Goal: Information Seeking & Learning: Learn about a topic

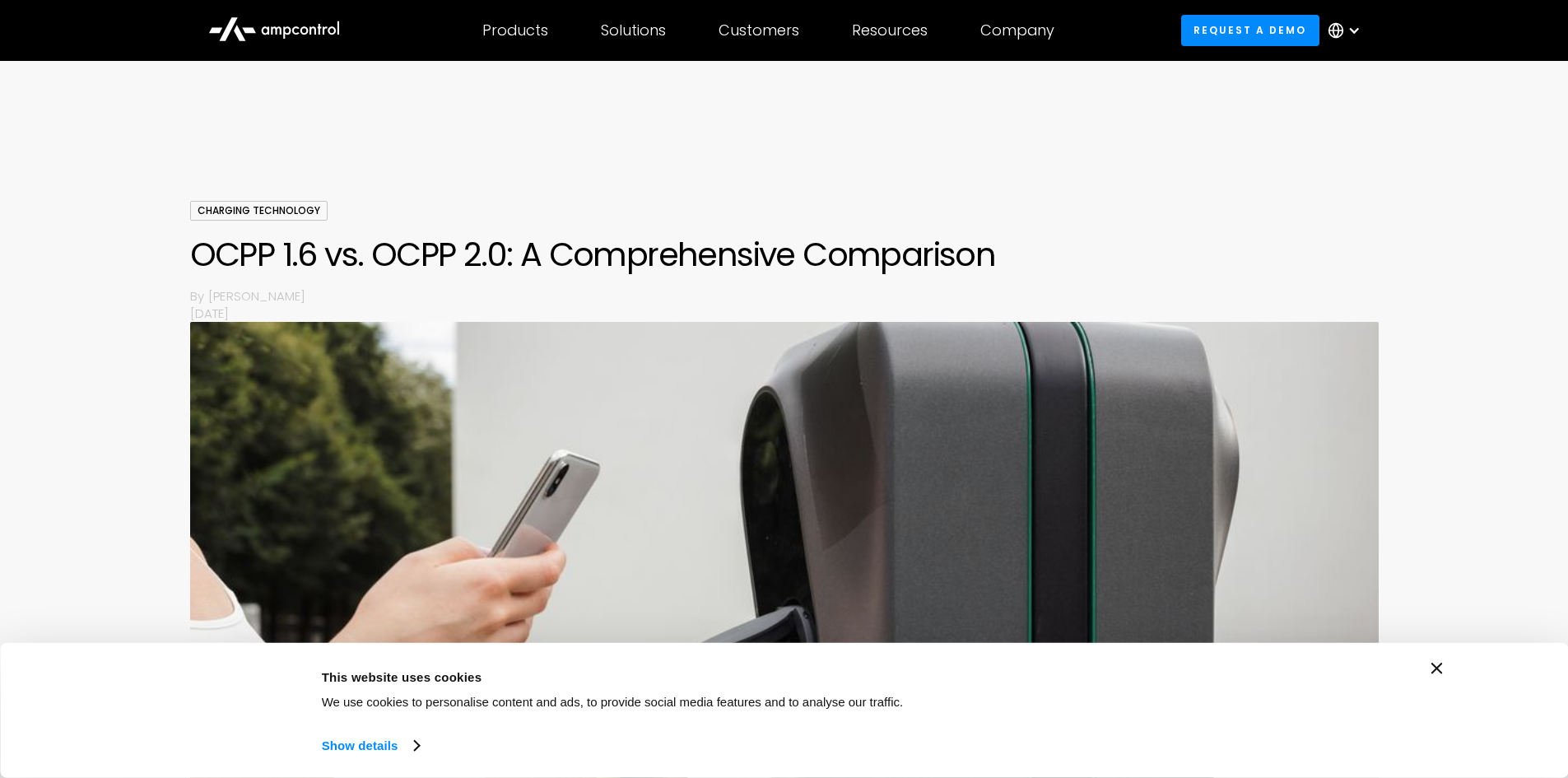
scroll to position [2882, 0]
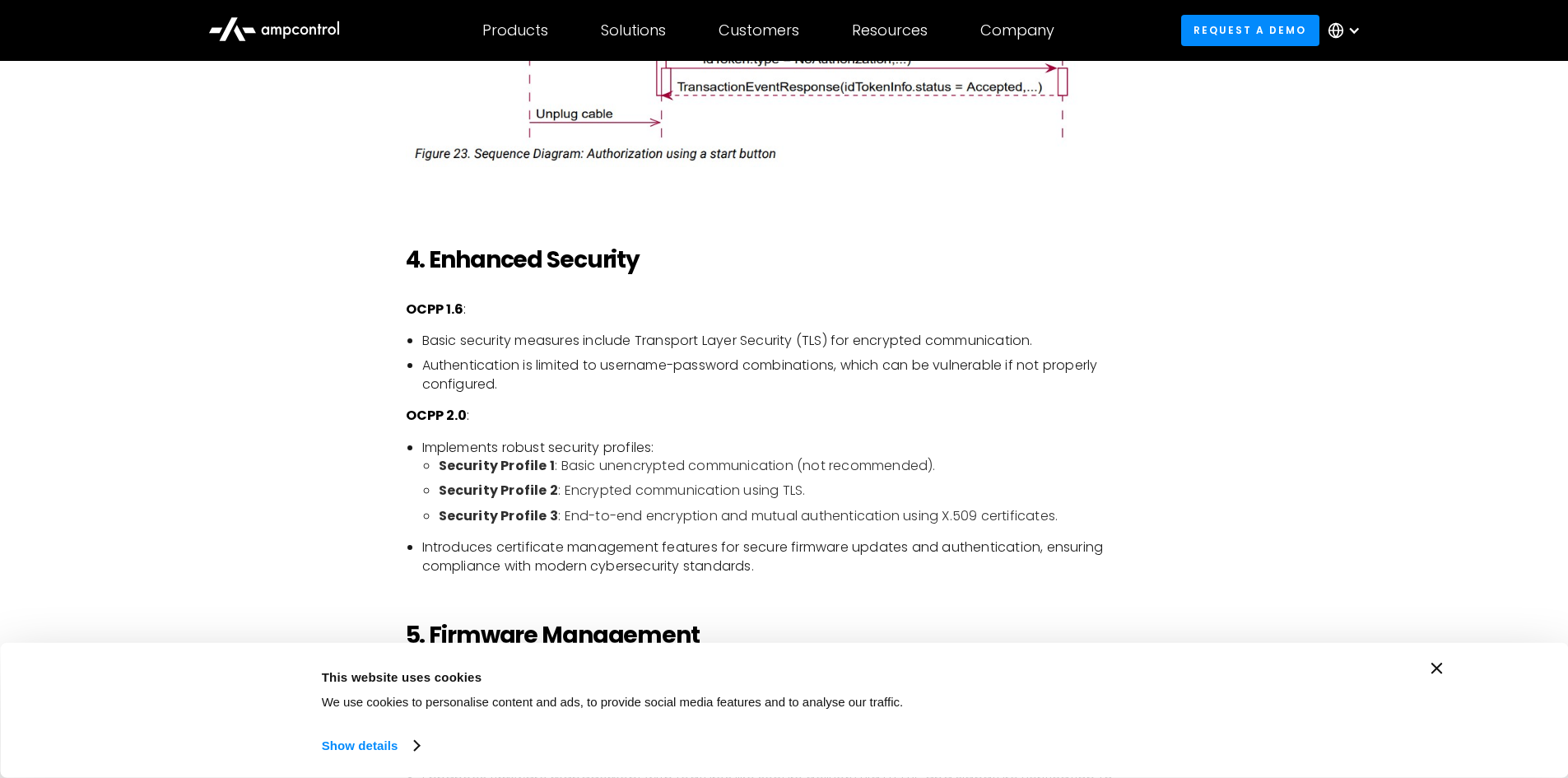
click at [1438, 675] on div "Consent Details [#IABV2SETTINGS#] About This website uses cookies We use cookie…" at bounding box center [785, 711] width 1317 height 96
click at [1438, 663] on icon "Close banner" at bounding box center [1438, 669] width 12 height 12
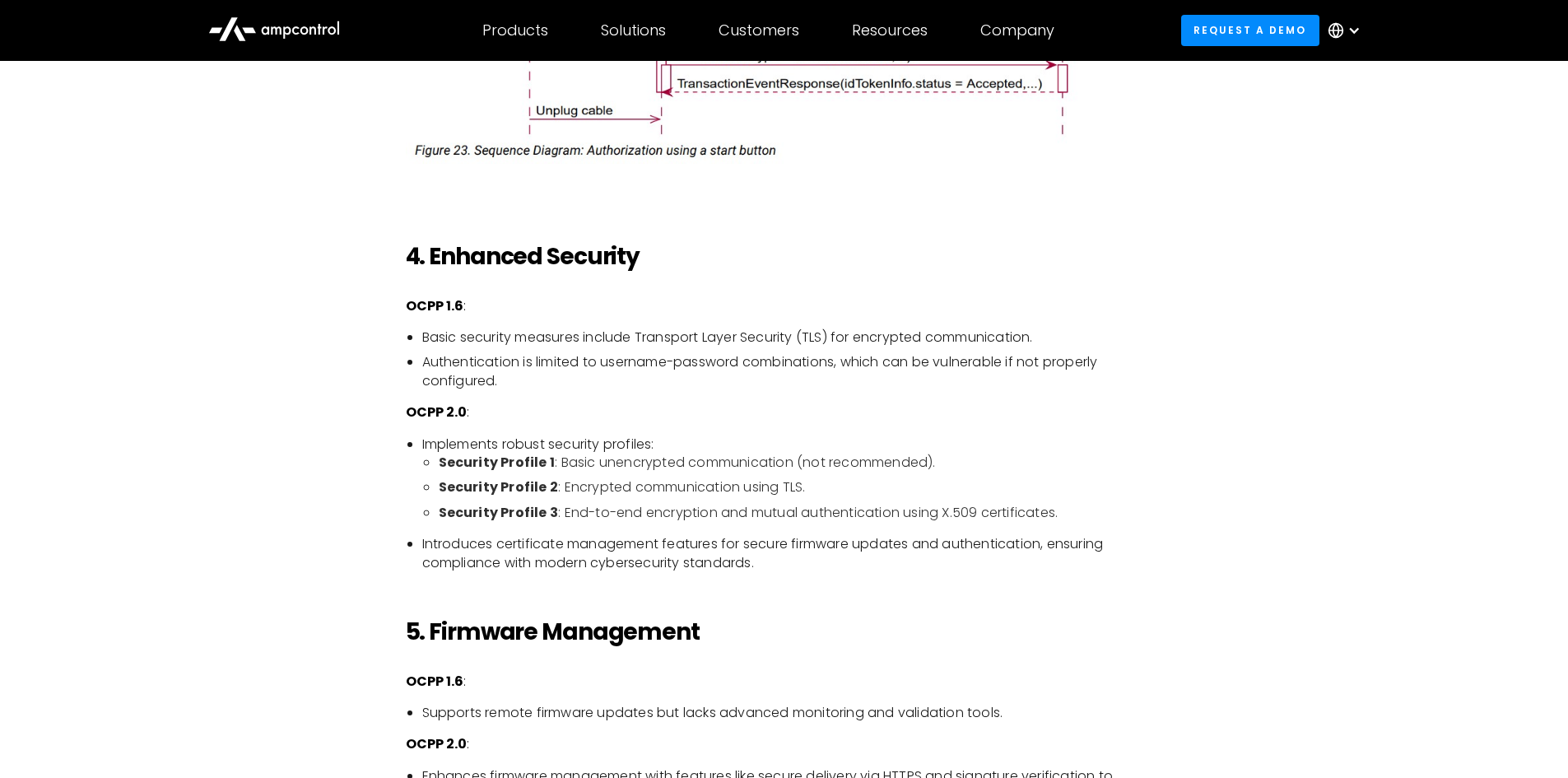
scroll to position [3210, 0]
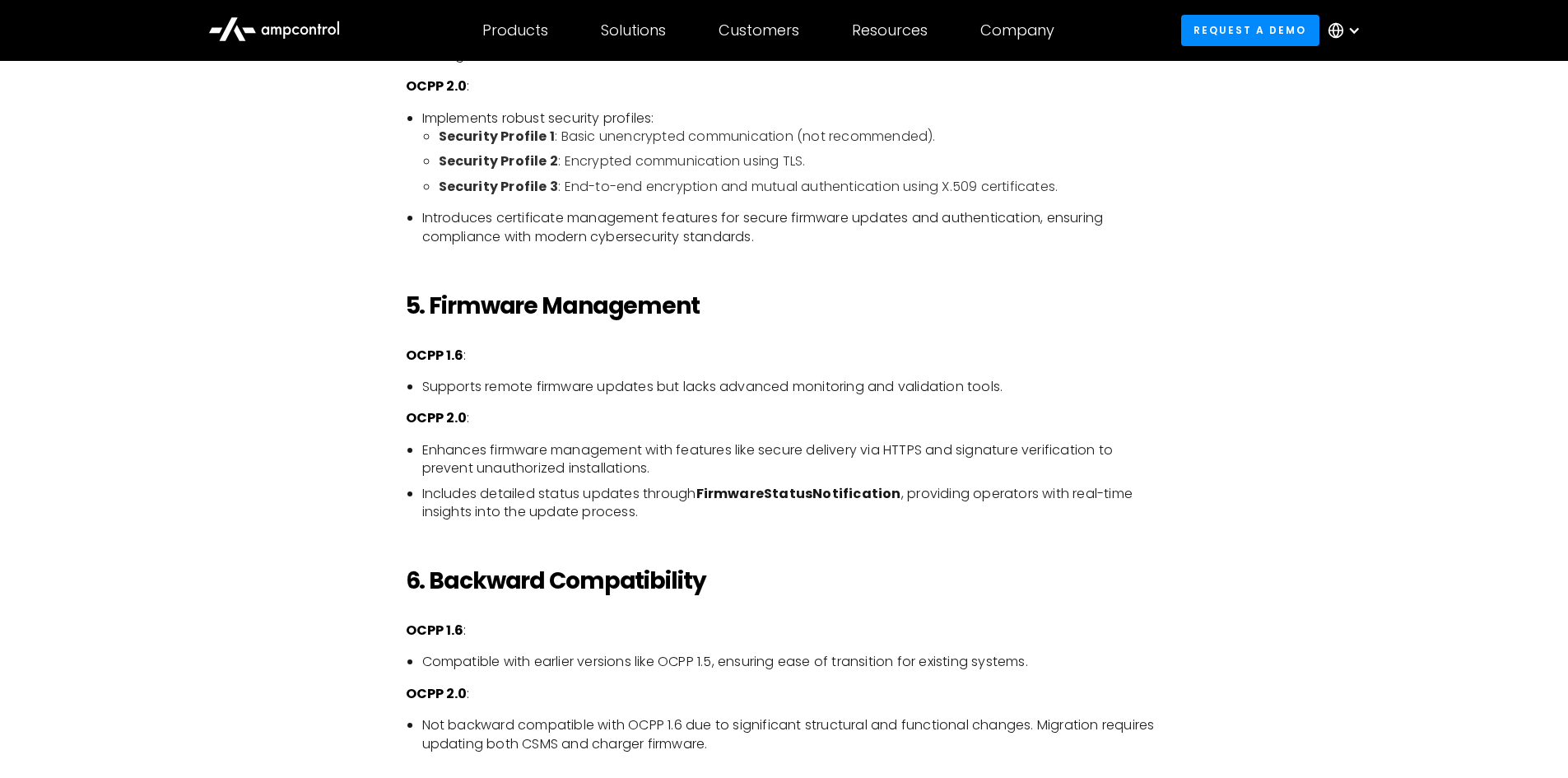
click at [840, 468] on li "Enhances firmware management with features like secure delivery via HTTPS and s…" at bounding box center [792, 460] width 741 height 37
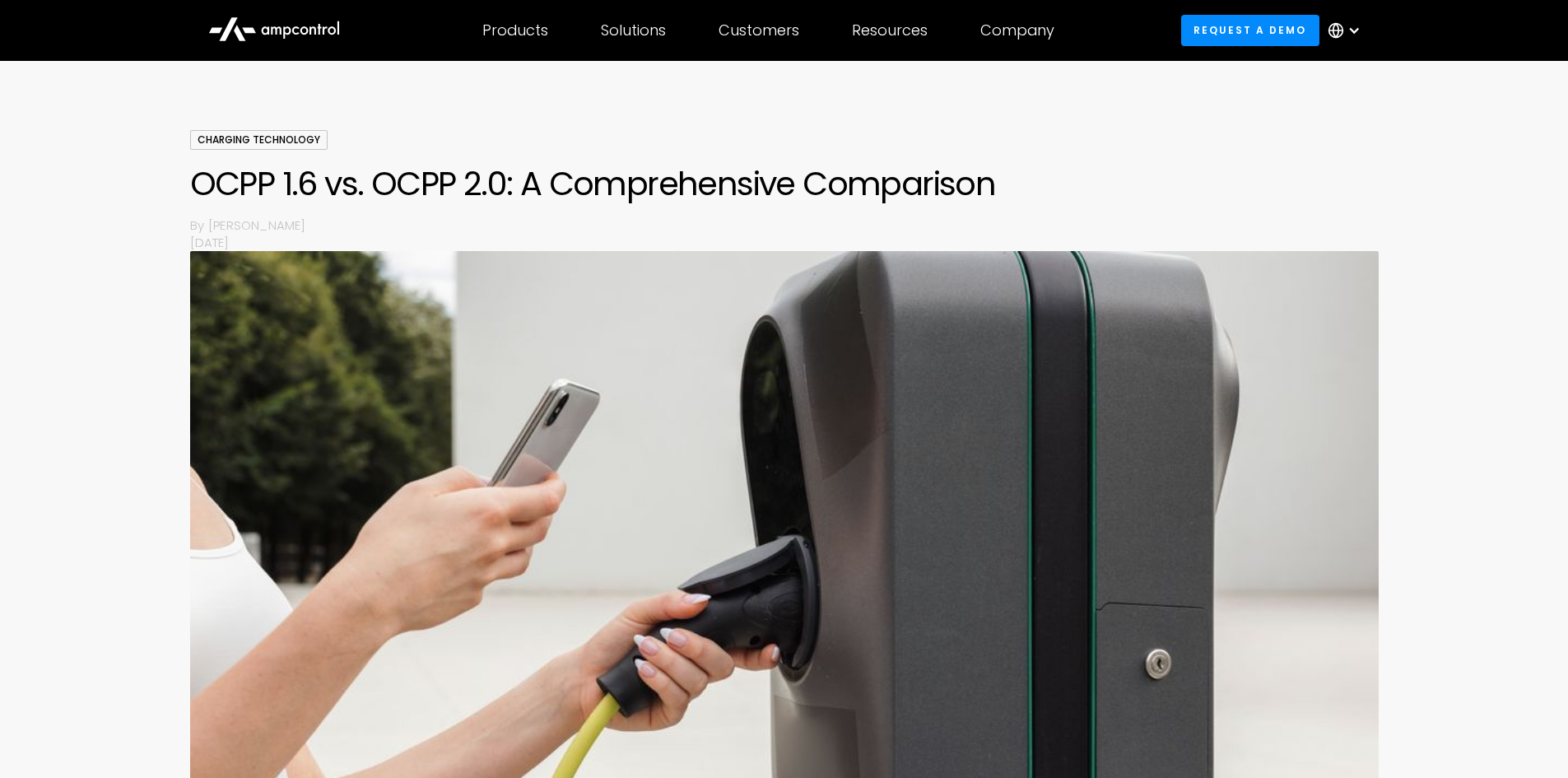
scroll to position [0, 0]
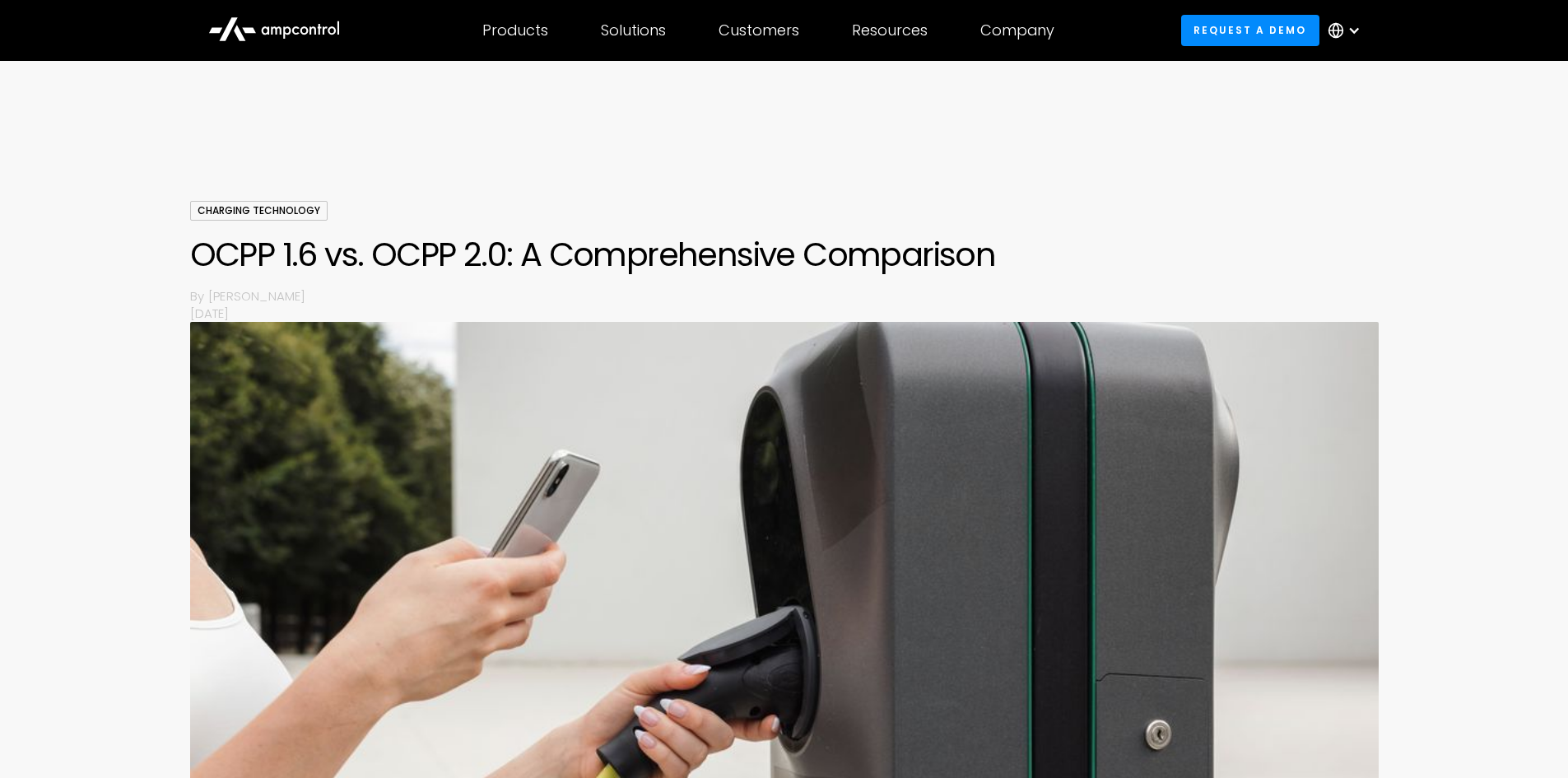
click at [95, 365] on div "Charging Technology OCPP 1.6 vs. OCPP 2.0: A Comprehensive Comparison By [PERSO…" at bounding box center [784, 664] width 1568 height 927
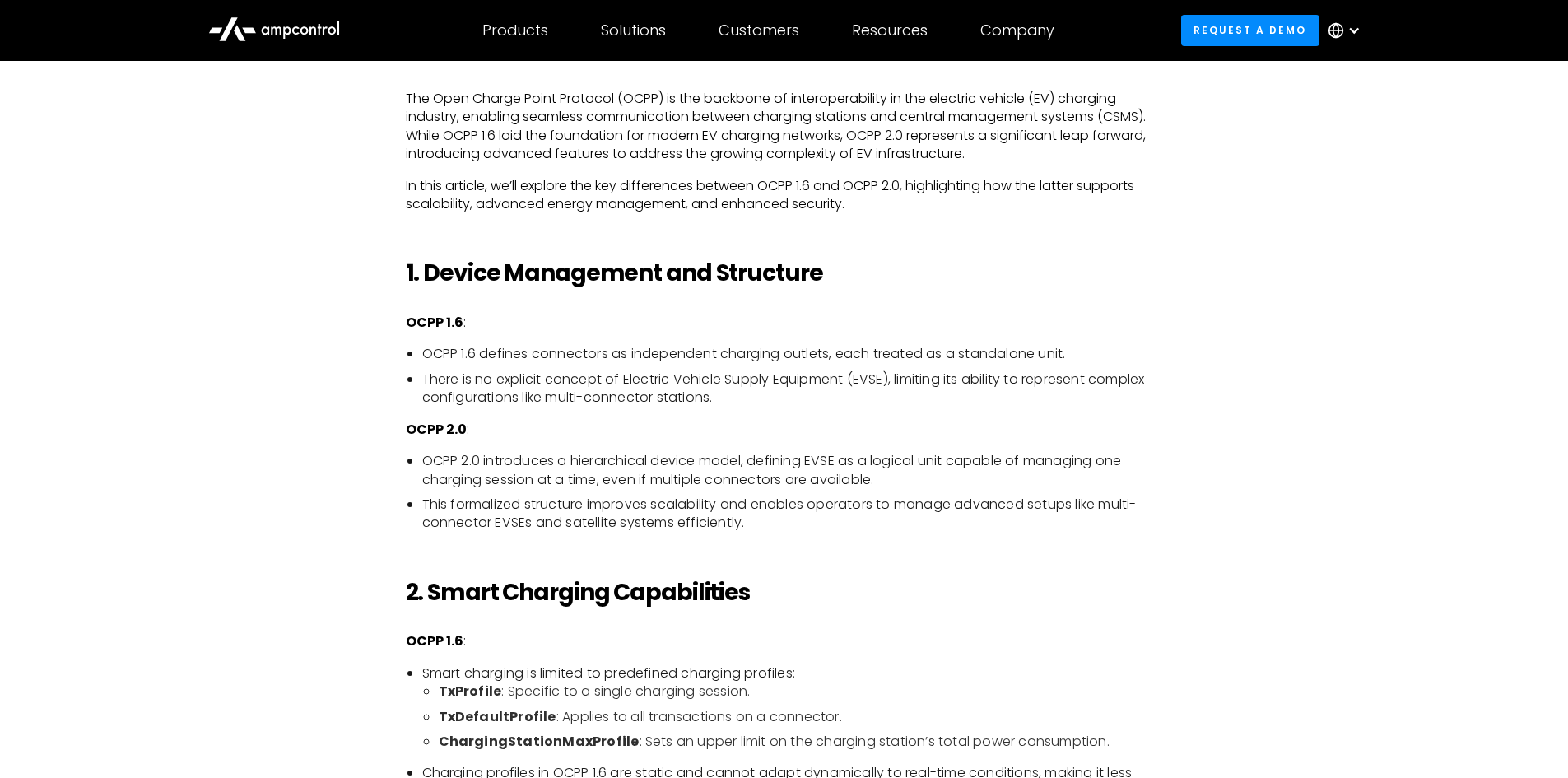
scroll to position [1070, 0]
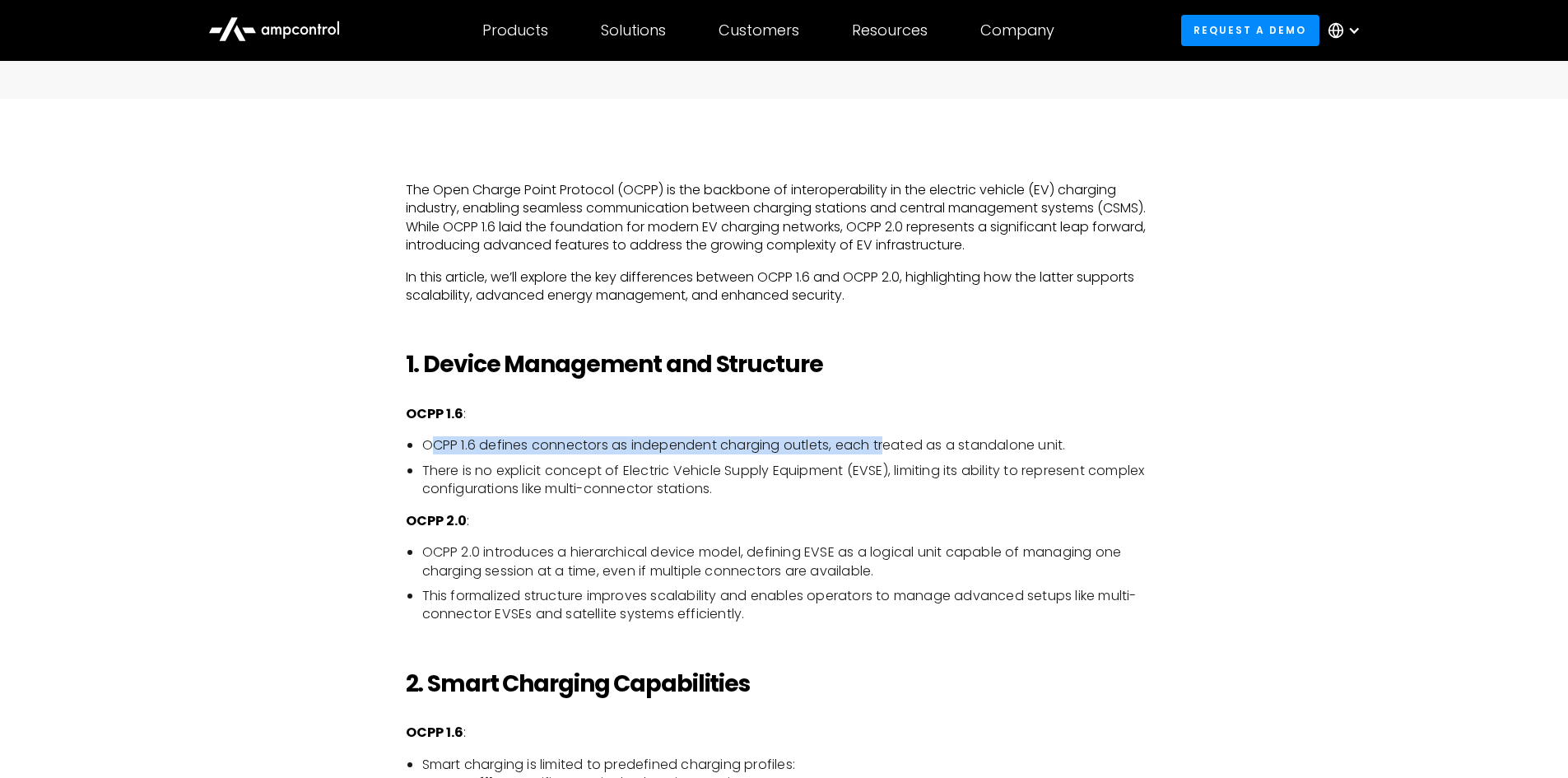
drag, startPoint x: 438, startPoint y: 446, endPoint x: 889, endPoint y: 447, distance: 451.0
click at [889, 447] on li "OCPP 1.6 defines connectors as independent charging outlets, each treated as a …" at bounding box center [792, 446] width 741 height 19
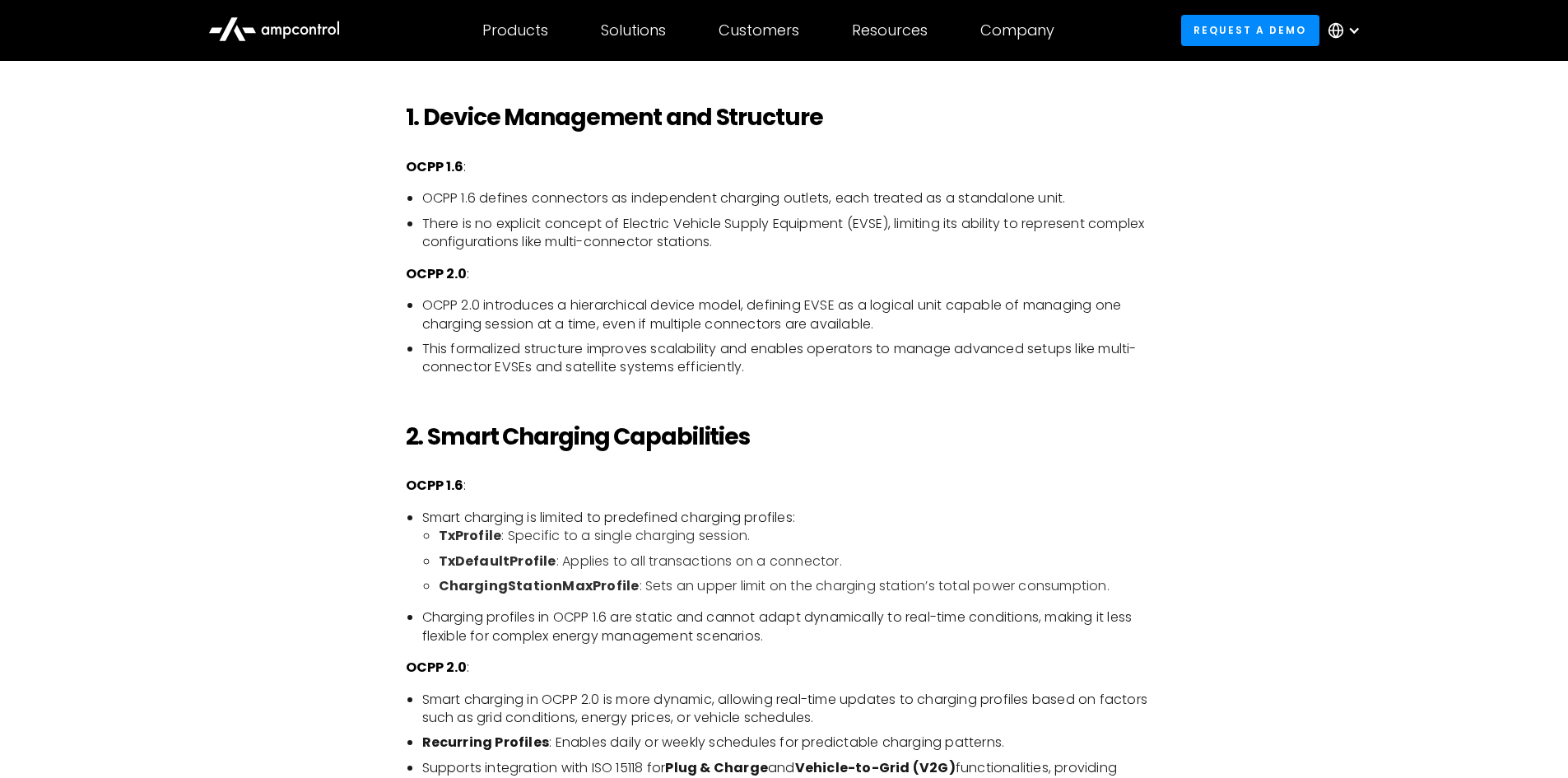
scroll to position [1728, 0]
